Goal: Find specific page/section: Find specific page/section

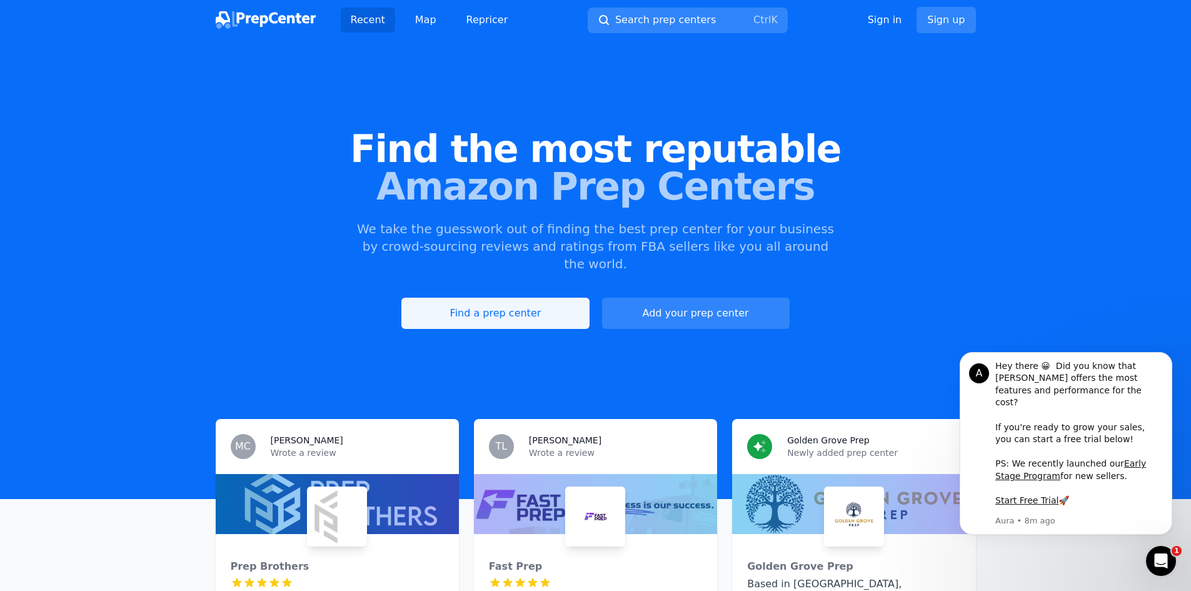
click at [507, 298] on link "Find a prep center" at bounding box center [495, 313] width 188 height 31
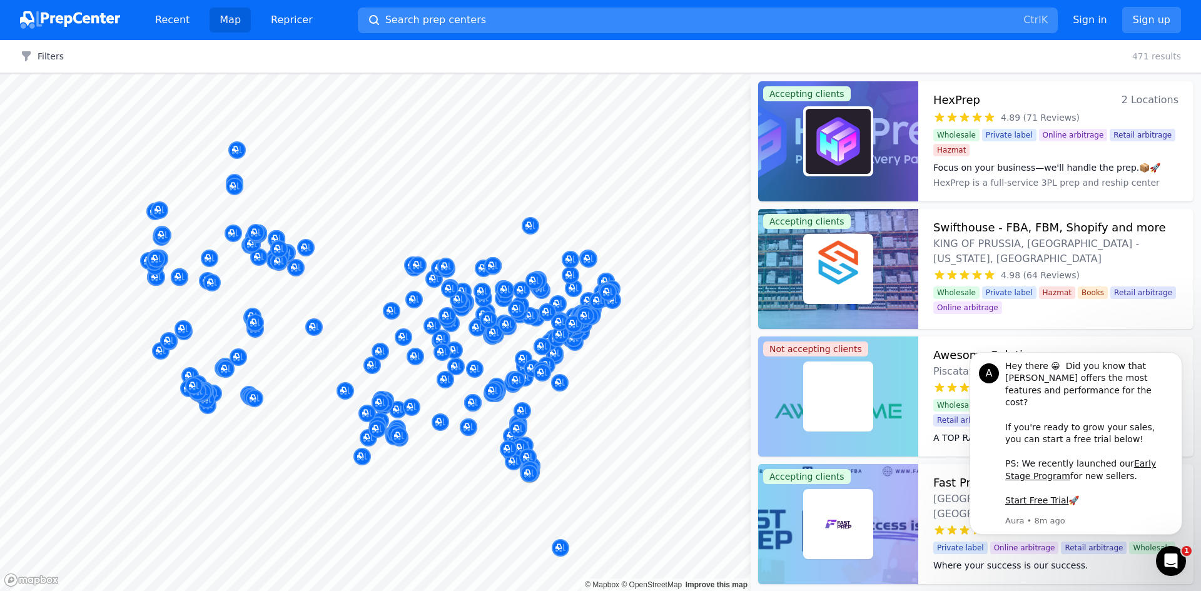
click at [442, 24] on span "Search prep centers" at bounding box center [435, 20] width 101 height 15
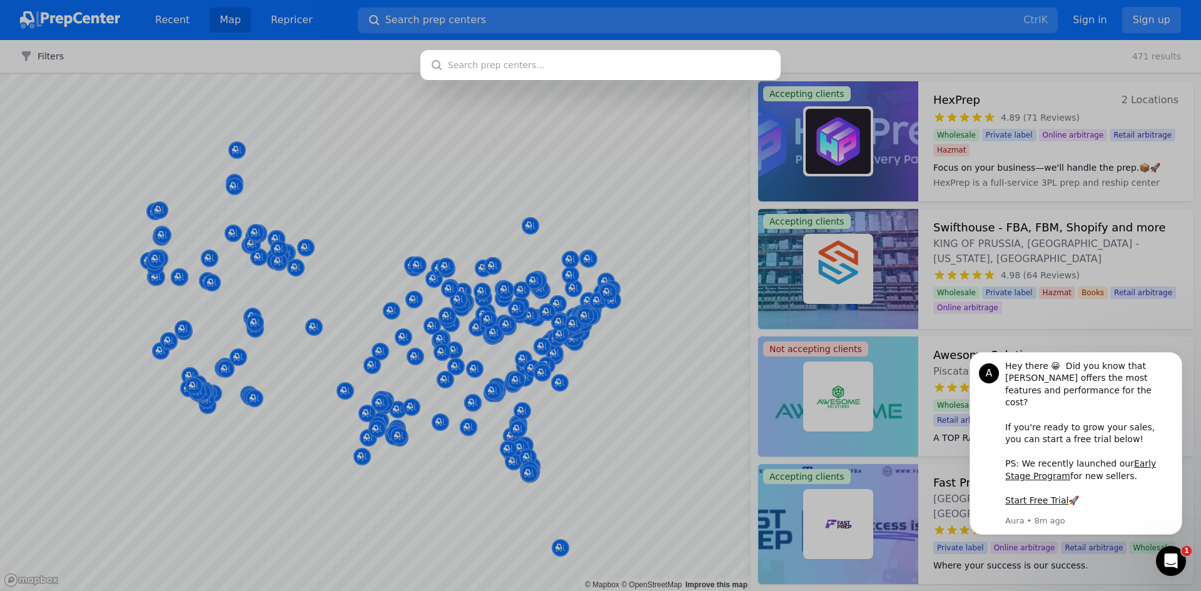
click at [682, 388] on div at bounding box center [600, 295] width 1201 height 591
click at [440, 18] on div at bounding box center [600, 295] width 1201 height 591
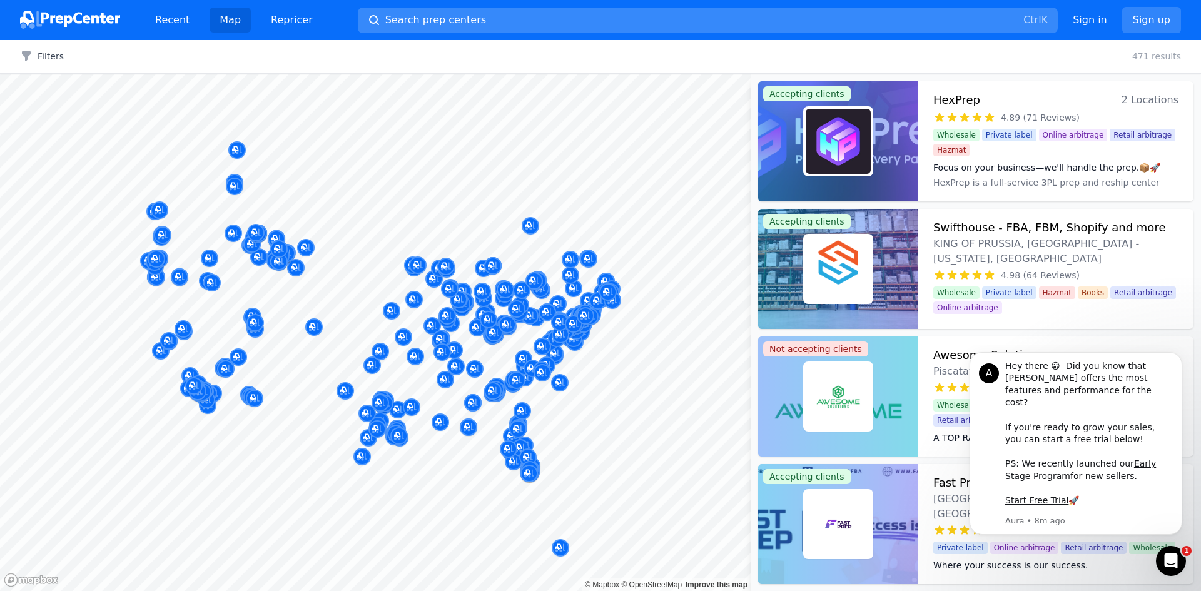
click at [403, 15] on span "Search prep centers" at bounding box center [435, 20] width 101 height 15
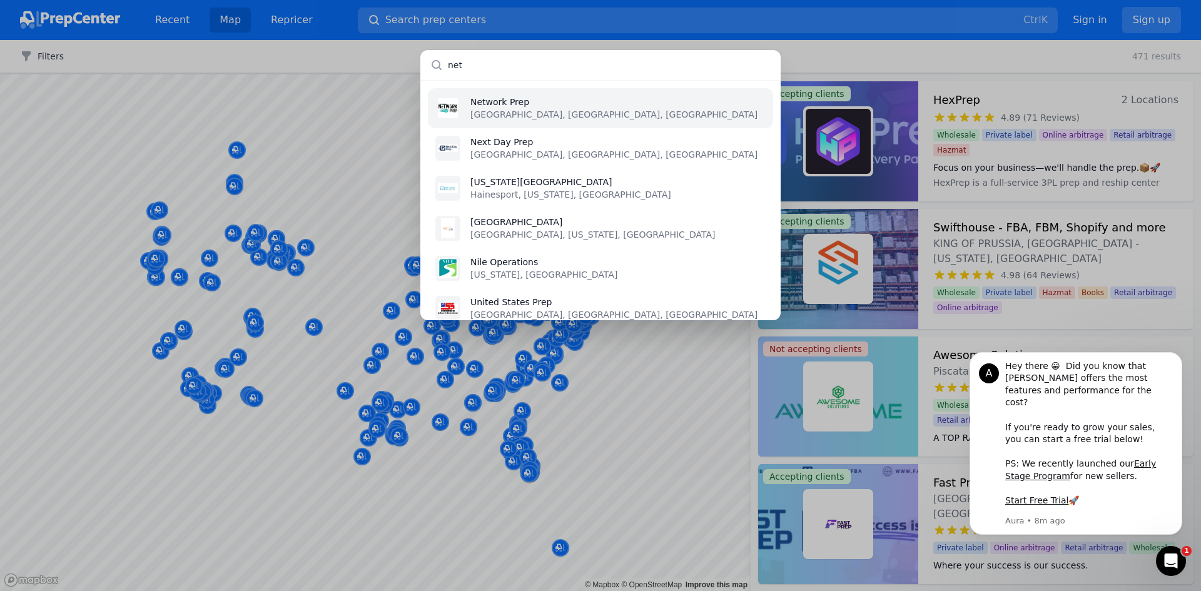
type input "net"
click at [513, 111] on p "[GEOGRAPHIC_DATA], [GEOGRAPHIC_DATA], [GEOGRAPHIC_DATA]" at bounding box center [613, 114] width 287 height 13
